Goal: Task Accomplishment & Management: Complete application form

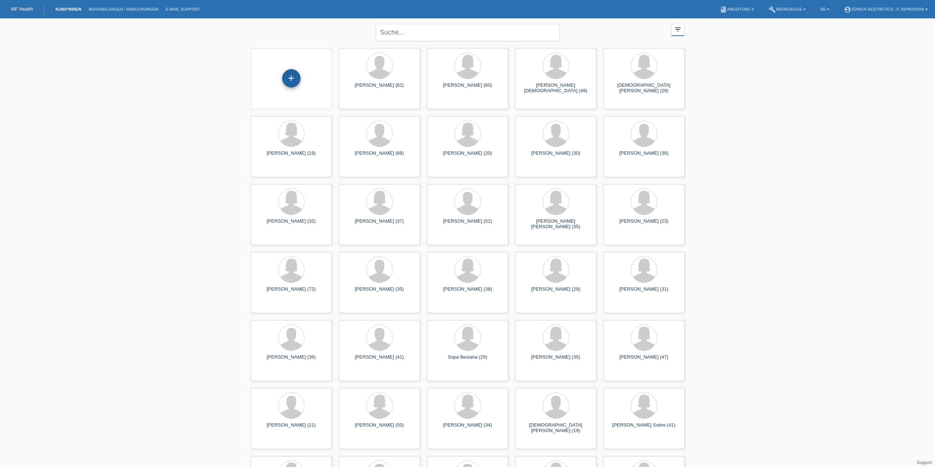
drag, startPoint x: 283, startPoint y: 74, endPoint x: 289, endPoint y: 75, distance: 6.0
click at [283, 74] on div "+" at bounding box center [291, 78] width 18 height 18
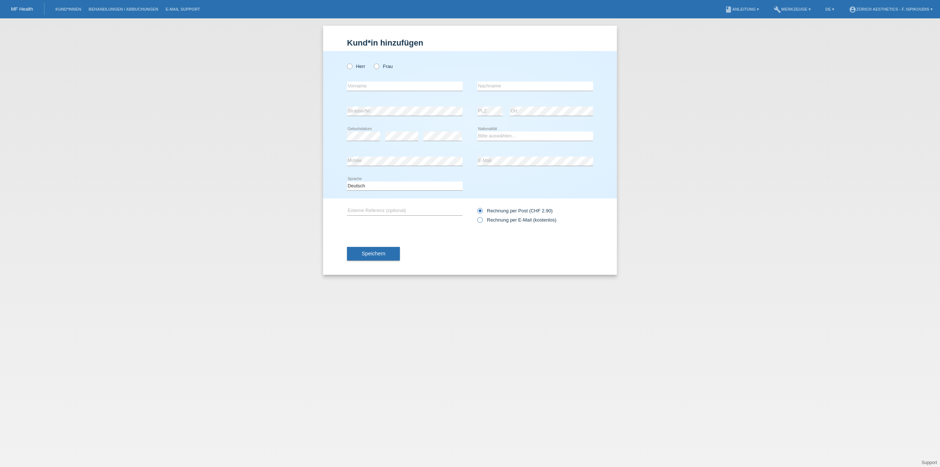
click at [503, 220] on label "Rechnung per E-Mail (kostenlos)" at bounding box center [516, 220] width 79 height 6
click at [482, 220] on input "Rechnung per E-Mail (kostenlos)" at bounding box center [479, 221] width 5 height 9
radio input "true"
click at [388, 155] on div "error Mobile" at bounding box center [405, 161] width 116 height 25
click at [490, 86] on input "text" at bounding box center [535, 86] width 116 height 9
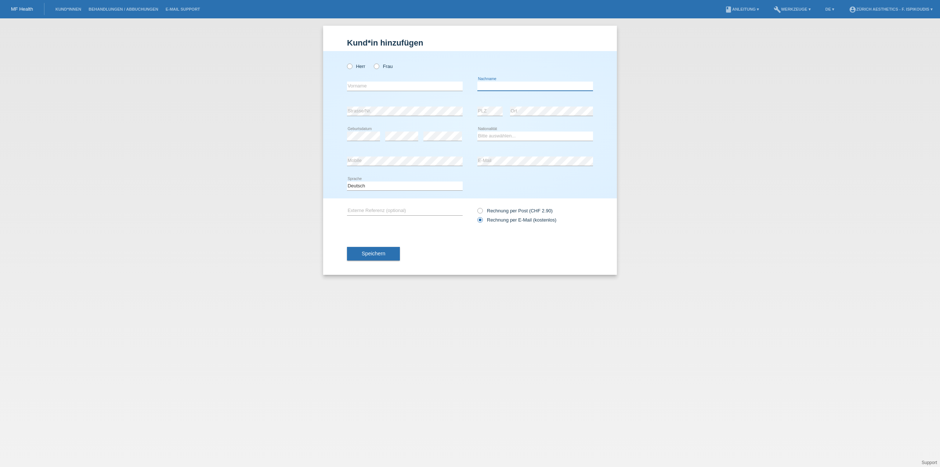
paste input "Benyamini"
type input "Benyamini"
click at [409, 86] on input "text" at bounding box center [405, 86] width 116 height 9
click at [362, 84] on input "Ani" at bounding box center [405, 86] width 116 height 9
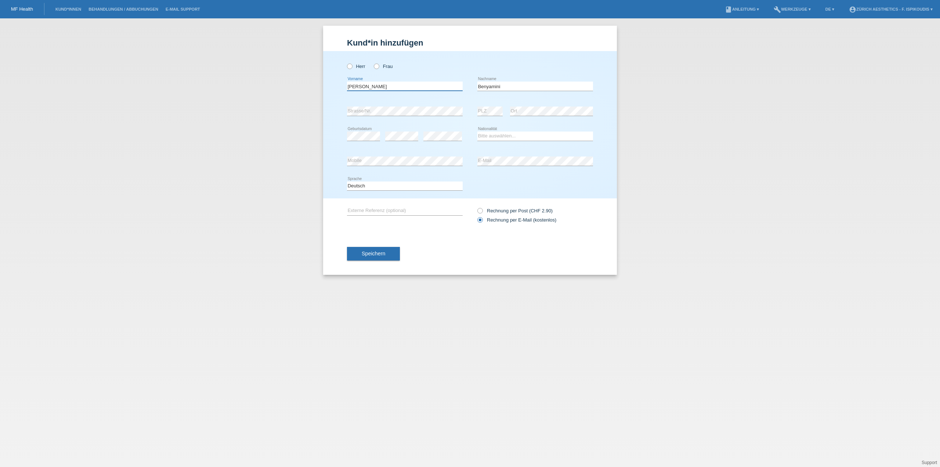
type input "G"
type input "Agi"
drag, startPoint x: 392, startPoint y: 57, endPoint x: 386, endPoint y: 64, distance: 8.6
click at [388, 61] on div "Herr Frau" at bounding box center [405, 62] width 116 height 23
click at [386, 67] on label "Frau" at bounding box center [383, 67] width 19 height 6
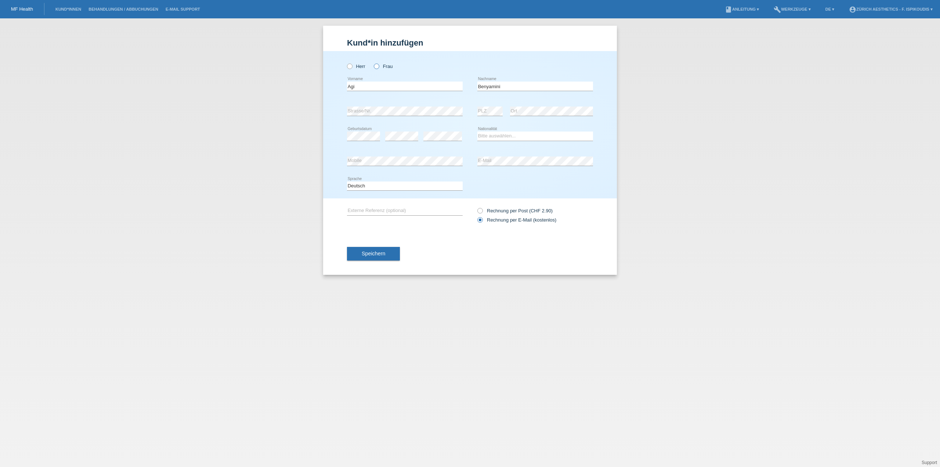
click at [379, 67] on input "Frau" at bounding box center [376, 66] width 5 height 5
radio input "true"
click at [437, 131] on div "error" at bounding box center [442, 136] width 39 height 25
click at [501, 133] on select "Bitte auswählen... Schweiz Deutschland Liechtenstein Österreich ------------ Af…" at bounding box center [535, 135] width 116 height 9
select select "CH"
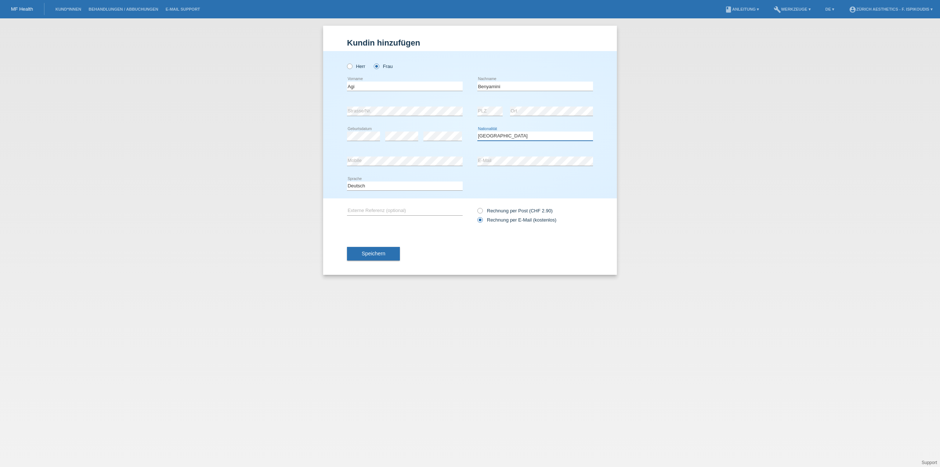
click at [477, 131] on select "Bitte auswählen... Schweiz Deutschland Liechtenstein Österreich ------------ Af…" at bounding box center [535, 135] width 116 height 9
click at [392, 118] on div "error Strasse/Nr." at bounding box center [405, 111] width 116 height 25
click at [374, 250] on button "Speichern" at bounding box center [373, 254] width 53 height 14
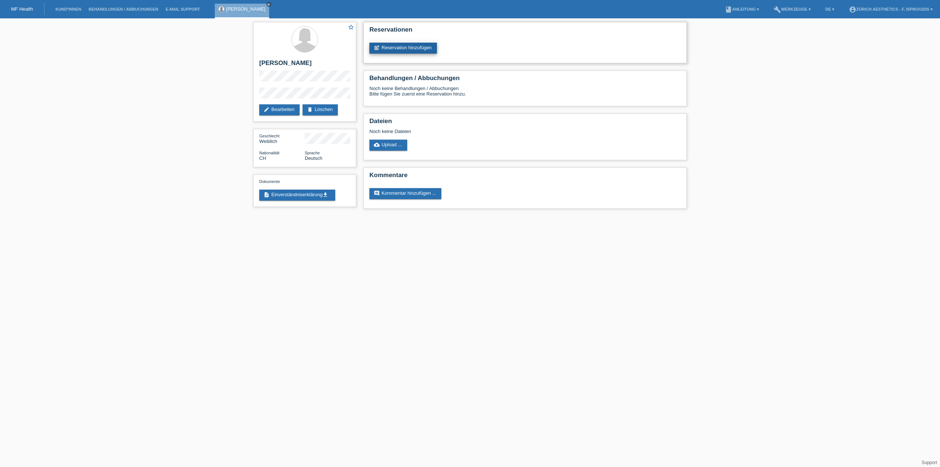
click at [394, 52] on link "post_add Reservation hinzufügen" at bounding box center [403, 48] width 68 height 11
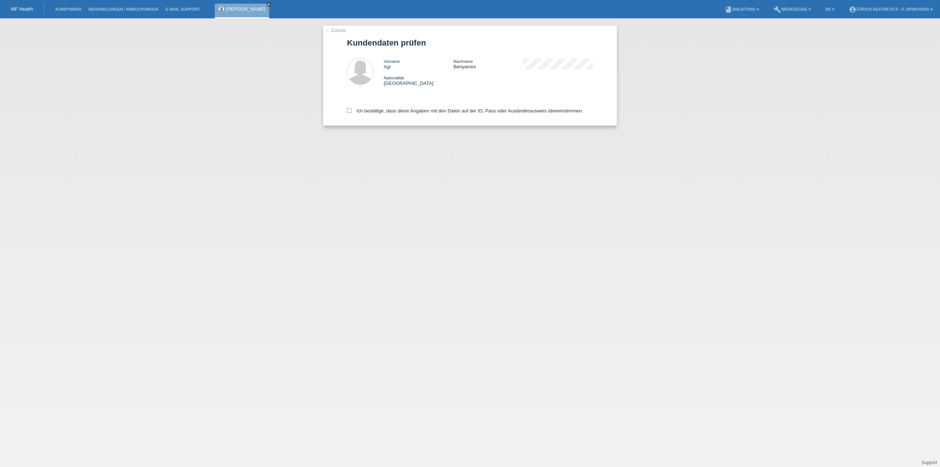
click at [382, 105] on div "Ich bestätige, dass diese Angaben mit den Daten auf der ID, Pass oder Ausländer…" at bounding box center [470, 109] width 246 height 32
click at [379, 112] on label "Ich bestätige, dass diese Angaben mit den Daten auf der ID, Pass oder Ausländer…" at bounding box center [465, 111] width 236 height 6
click at [352, 112] on input "Ich bestätige, dass diese Angaben mit den Daten auf der ID, Pass oder Ausländer…" at bounding box center [349, 110] width 5 height 5
checkbox input "true"
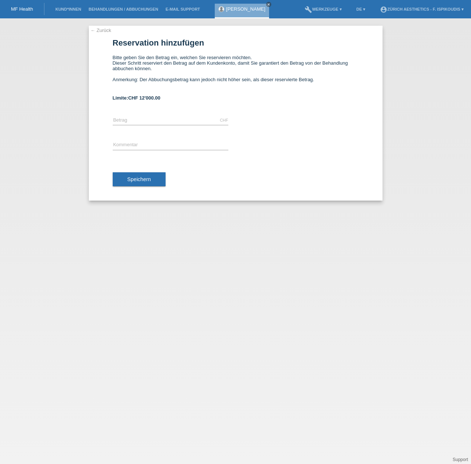
click at [108, 31] on link "← Zurück" at bounding box center [101, 31] width 21 height 6
